Goal: Communication & Community: Answer question/provide support

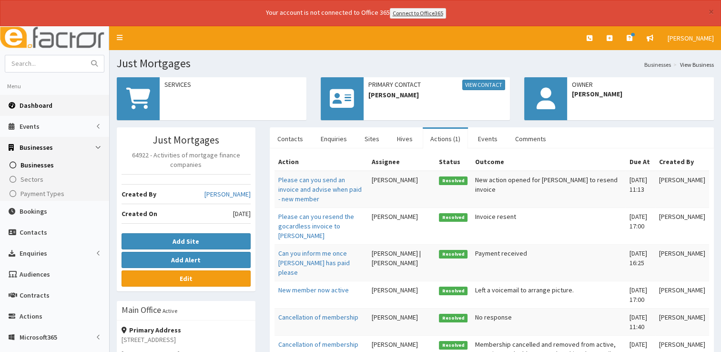
click at [36, 103] on span "Dashboard" at bounding box center [36, 105] width 33 height 9
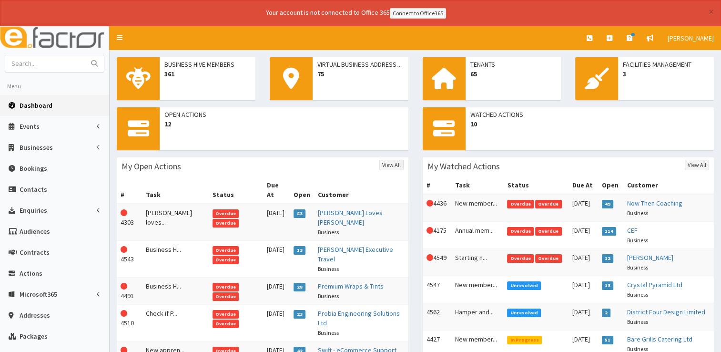
click at [511, 314] on span "Unresolved" at bounding box center [524, 312] width 34 height 9
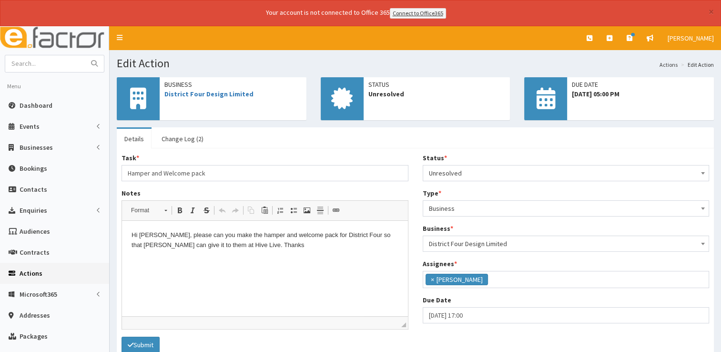
scroll to position [77, 0]
click at [164, 140] on link "Change Log (2)" at bounding box center [182, 139] width 57 height 20
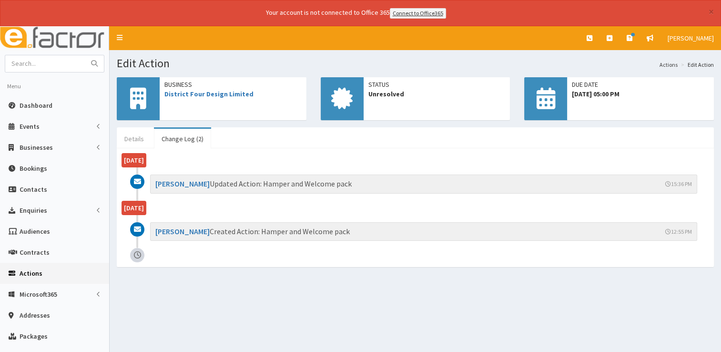
click at [140, 139] on link "Details" at bounding box center [134, 139] width 35 height 20
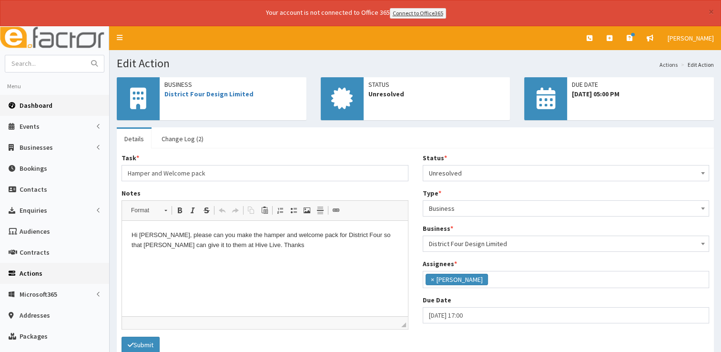
click at [37, 103] on span "Dashboard" at bounding box center [36, 105] width 33 height 9
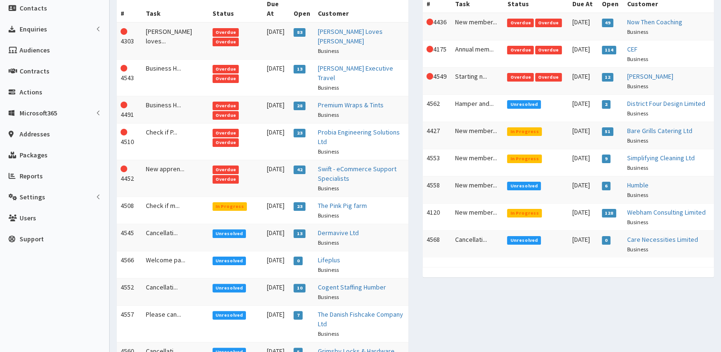
scroll to position [182, 0]
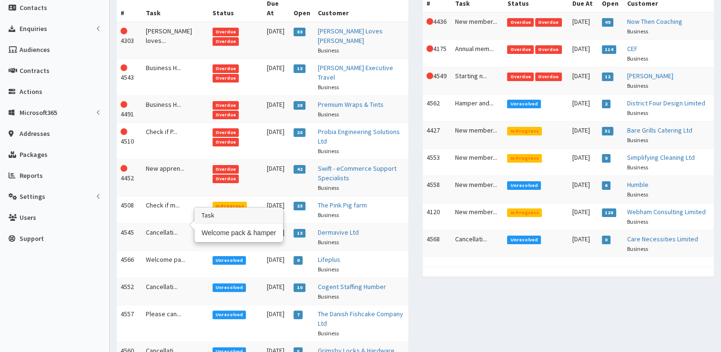
click at [158, 250] on td "Welcome pa..." at bounding box center [175, 263] width 67 height 27
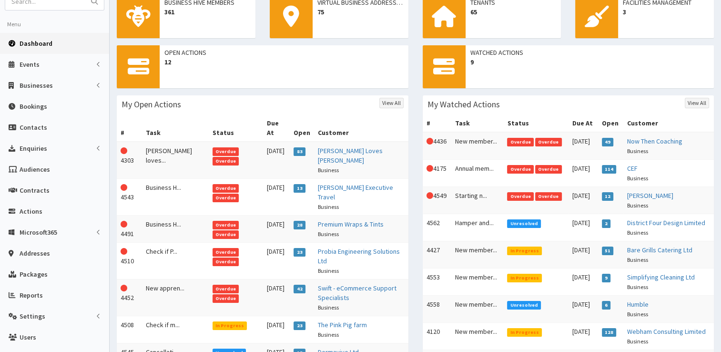
scroll to position [0, 0]
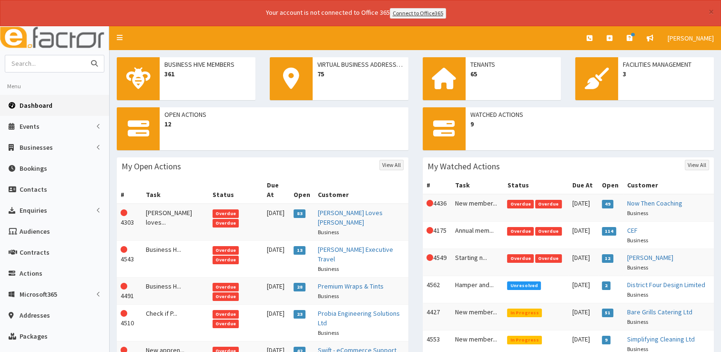
click at [41, 64] on input "text" at bounding box center [45, 63] width 80 height 17
type input "john z"
click at [85, 55] on button "submit" at bounding box center [94, 63] width 19 height 17
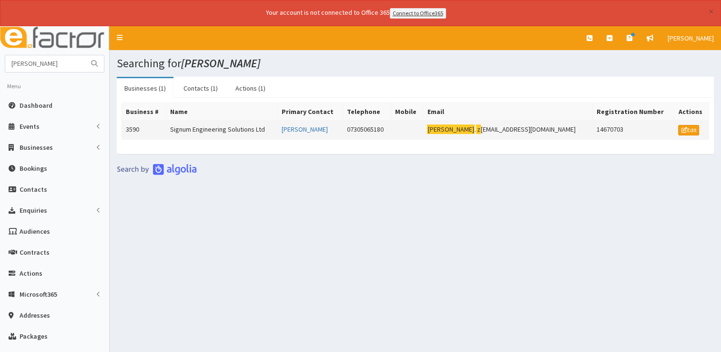
click at [244, 130] on td "Signum Engineering Solutions Ltd" at bounding box center [222, 129] width 112 height 19
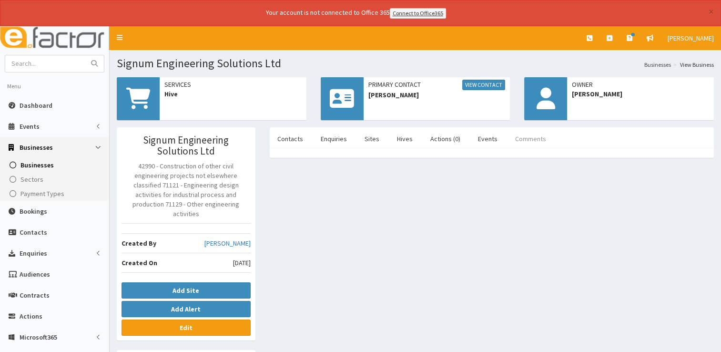
click at [520, 132] on link "Comments" at bounding box center [531, 139] width 46 height 20
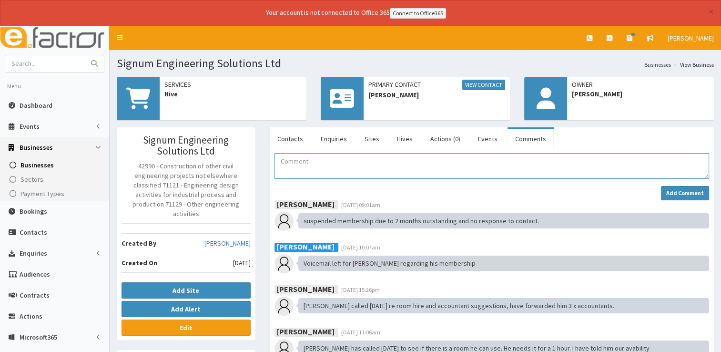
click at [358, 170] on textarea "Comment" at bounding box center [491, 166] width 435 height 26
click at [288, 162] on textarea "Lwft another voicemail for [PERSON_NAME]" at bounding box center [491, 166] width 435 height 26
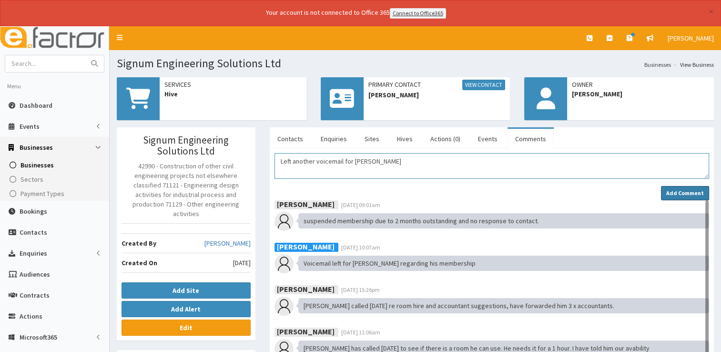
type textarea "Left another voicemail for [PERSON_NAME]"
click at [677, 189] on strong "Add Comment" at bounding box center [685, 192] width 38 height 7
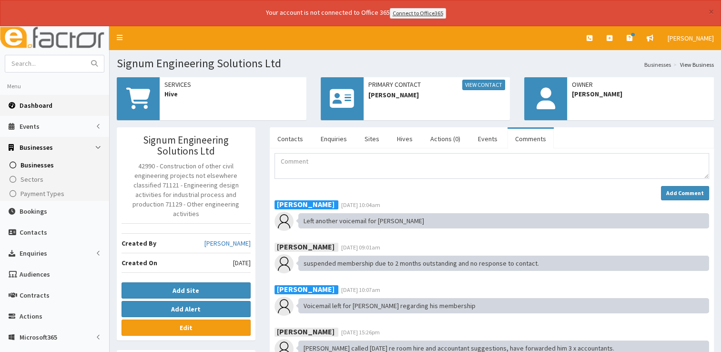
click at [36, 102] on span "Dashboard" at bounding box center [36, 105] width 33 height 9
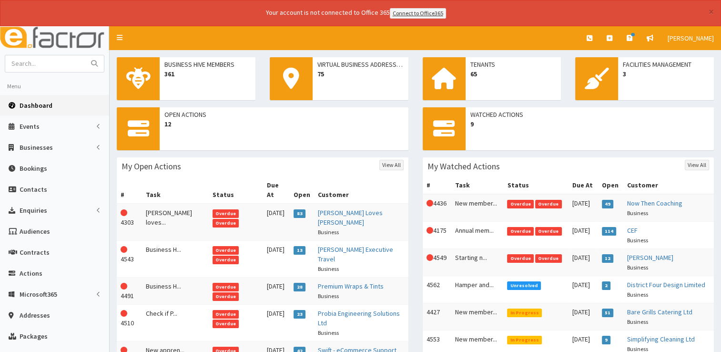
click at [37, 101] on span "Dashboard" at bounding box center [36, 105] width 33 height 9
